Goal: Information Seeking & Learning: Learn about a topic

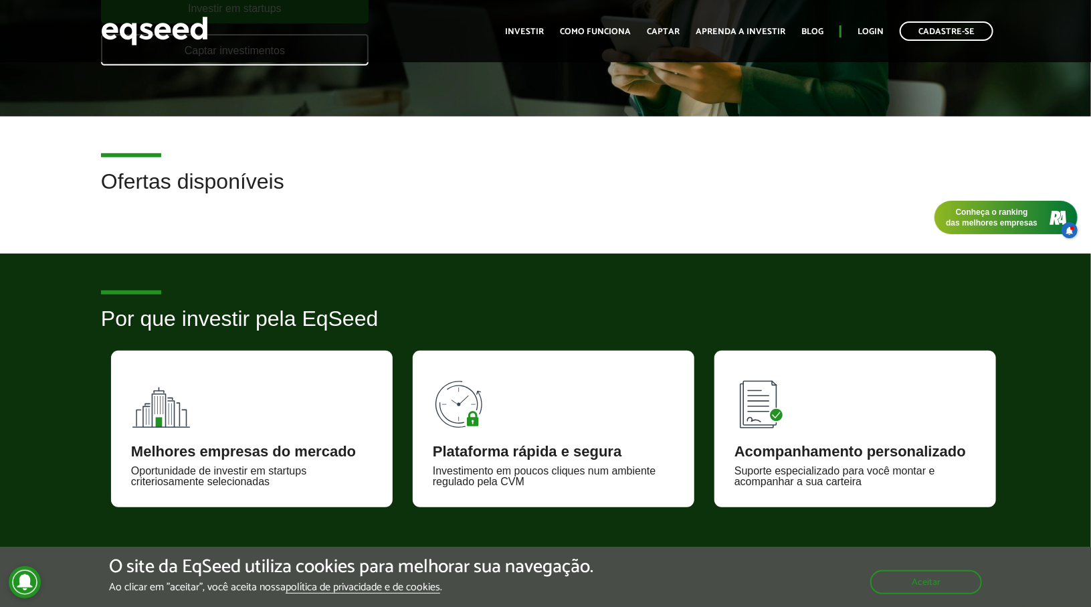
scroll to position [201, 0]
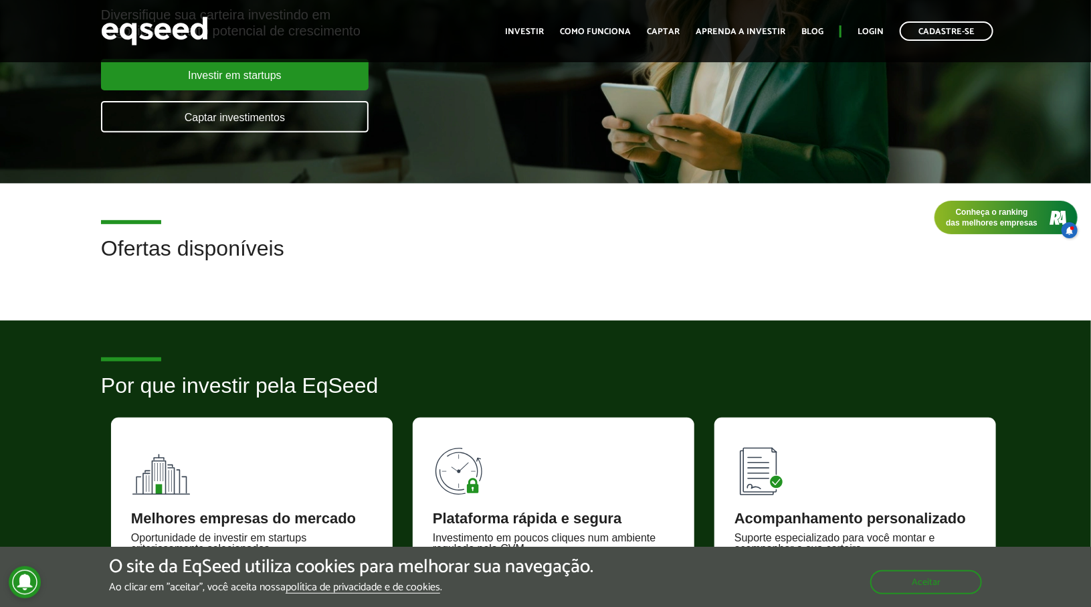
click at [221, 259] on h2 "Ofertas disponíveis" at bounding box center [545, 258] width 889 height 43
click at [132, 292] on article "Ofertas disponíveis" at bounding box center [545, 251] width 1091 height 137
click at [220, 245] on h2 "Ofertas disponíveis" at bounding box center [545, 258] width 889 height 43
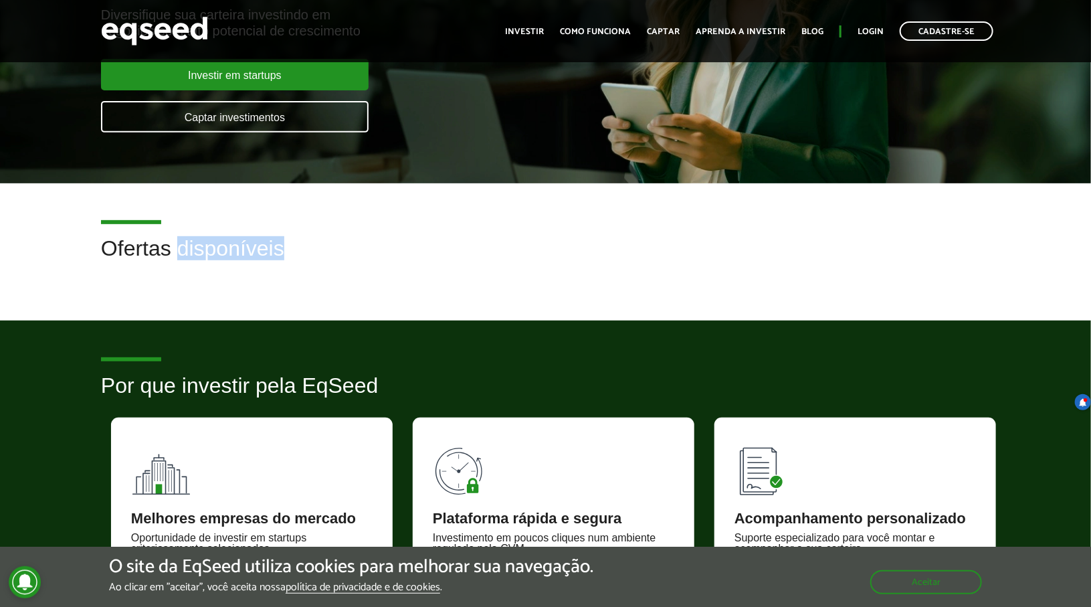
click at [220, 245] on h2 "Ofertas disponíveis" at bounding box center [545, 258] width 889 height 43
click at [239, 247] on h2 "Ofertas disponíveis" at bounding box center [545, 258] width 889 height 43
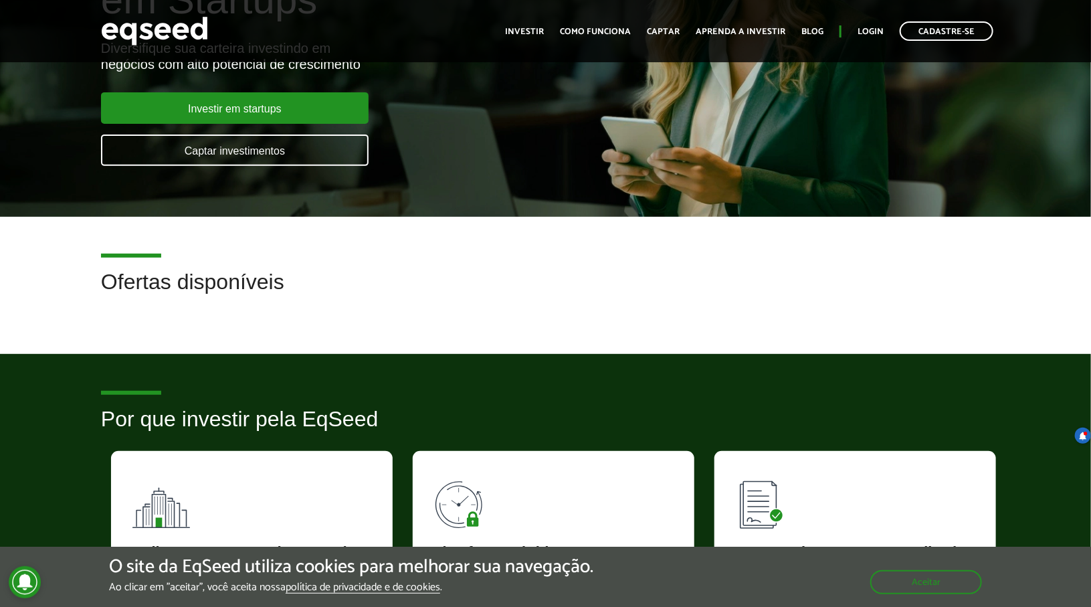
scroll to position [134, 0]
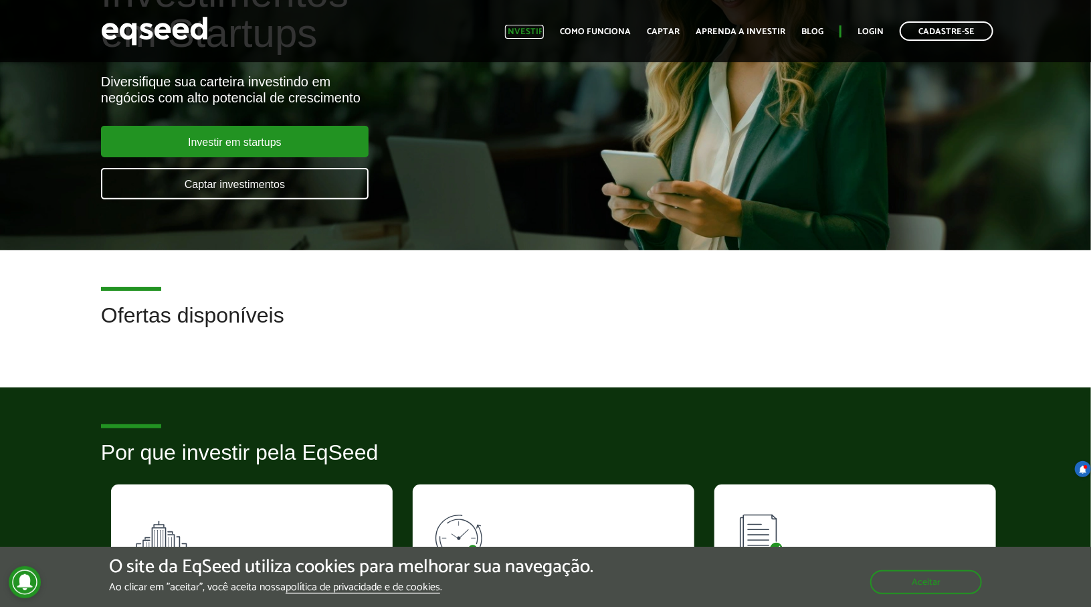
click at [544, 27] on link "Investir" at bounding box center [524, 31] width 39 height 9
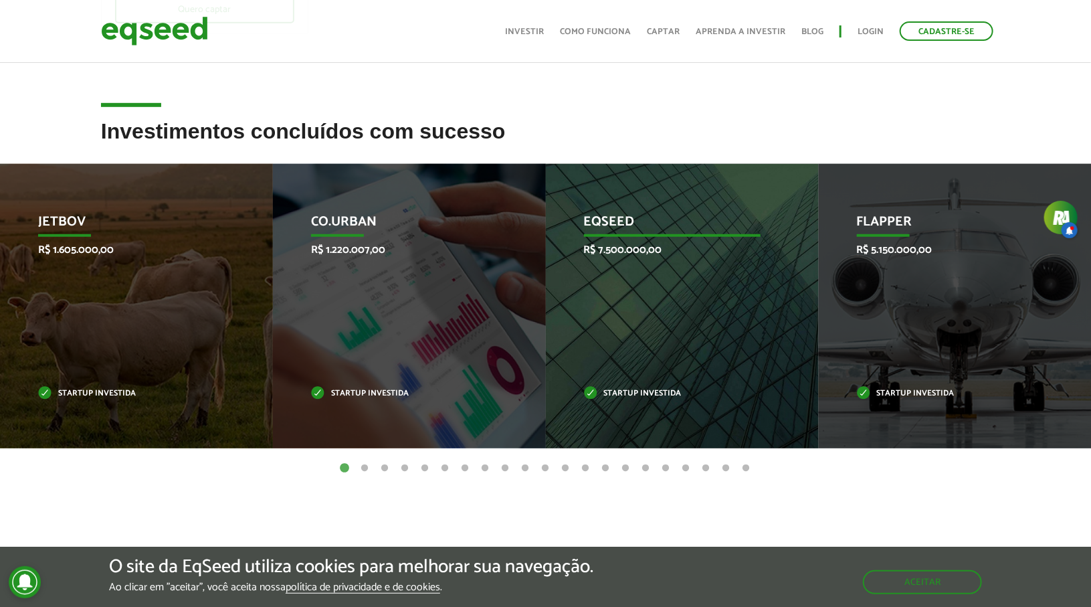
scroll to position [401, 0]
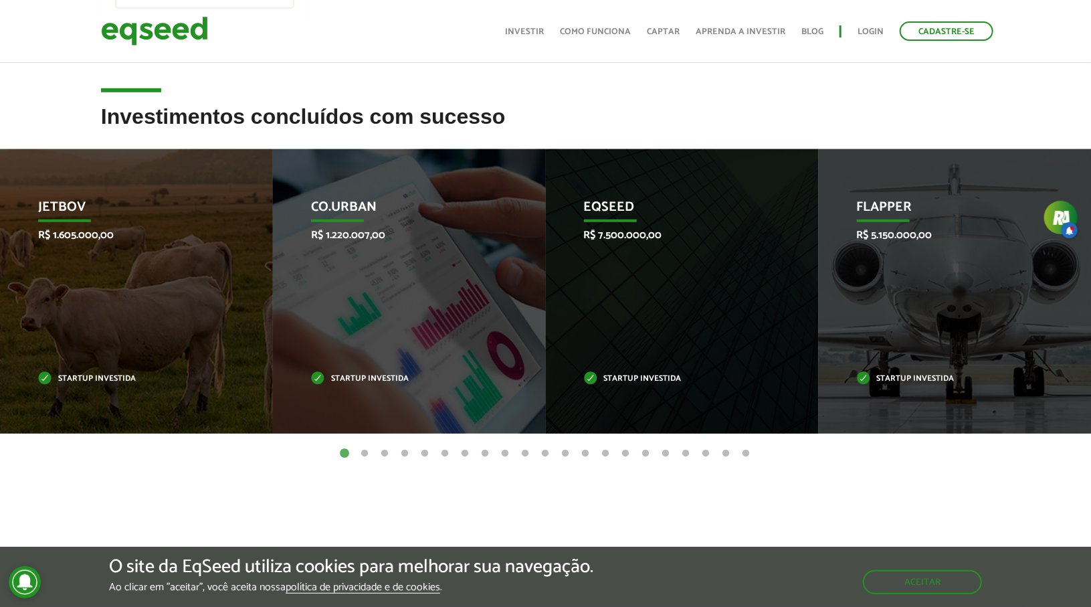
click at [362, 452] on button "2" at bounding box center [364, 453] width 13 height 13
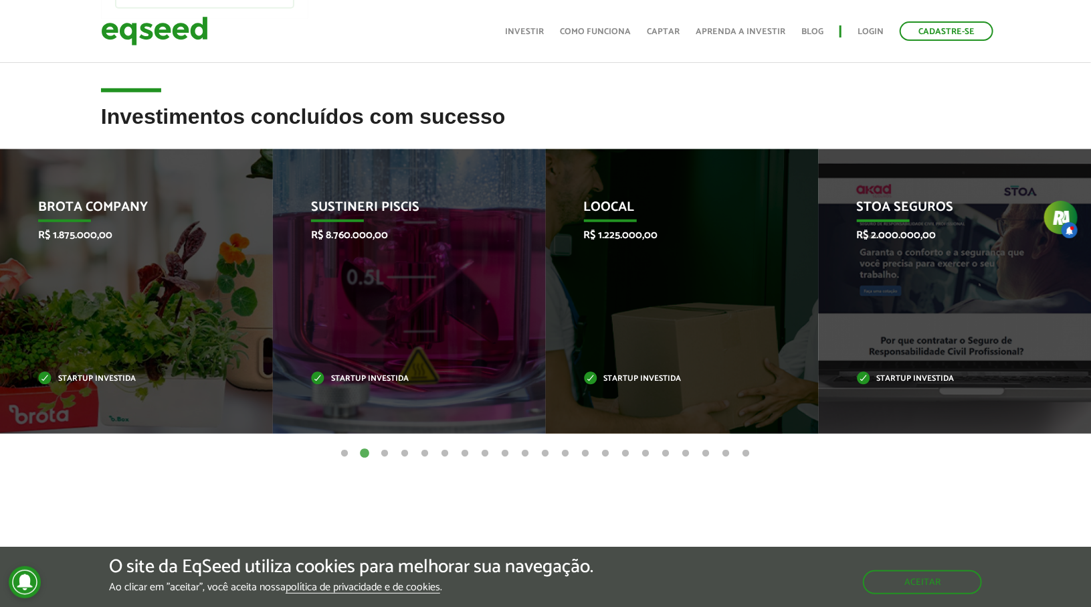
click at [384, 453] on button "3" at bounding box center [385, 453] width 13 height 13
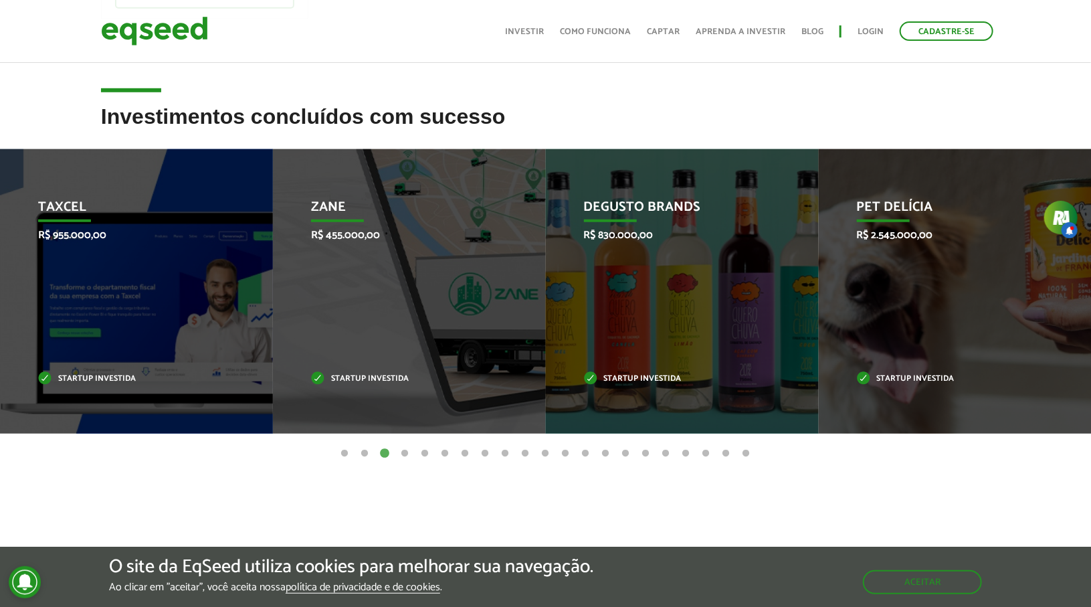
click at [364, 450] on button "2" at bounding box center [364, 453] width 13 height 13
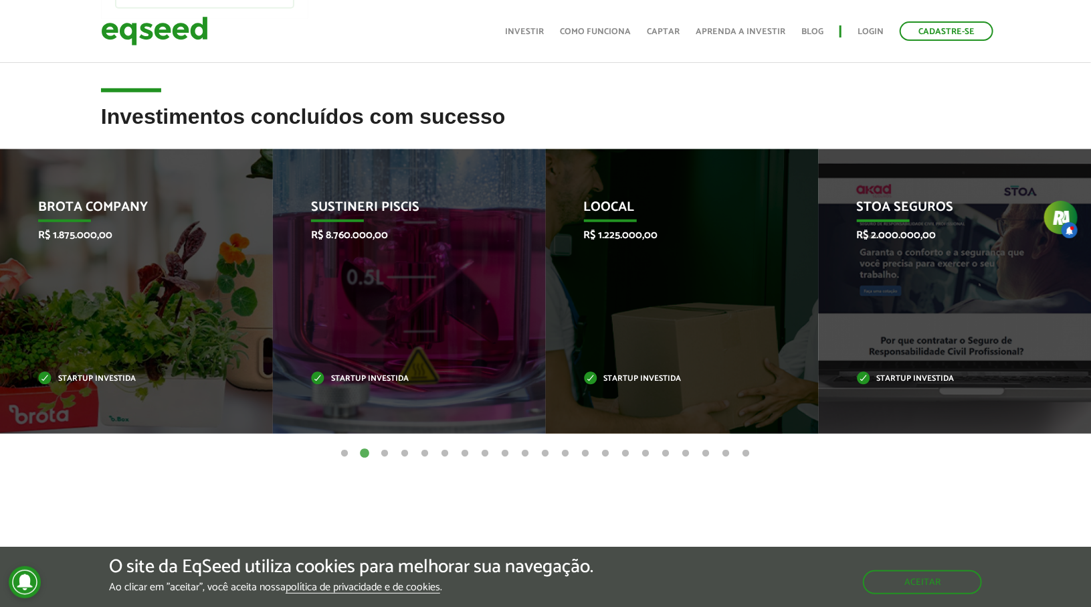
click at [342, 452] on button "1" at bounding box center [344, 453] width 13 height 13
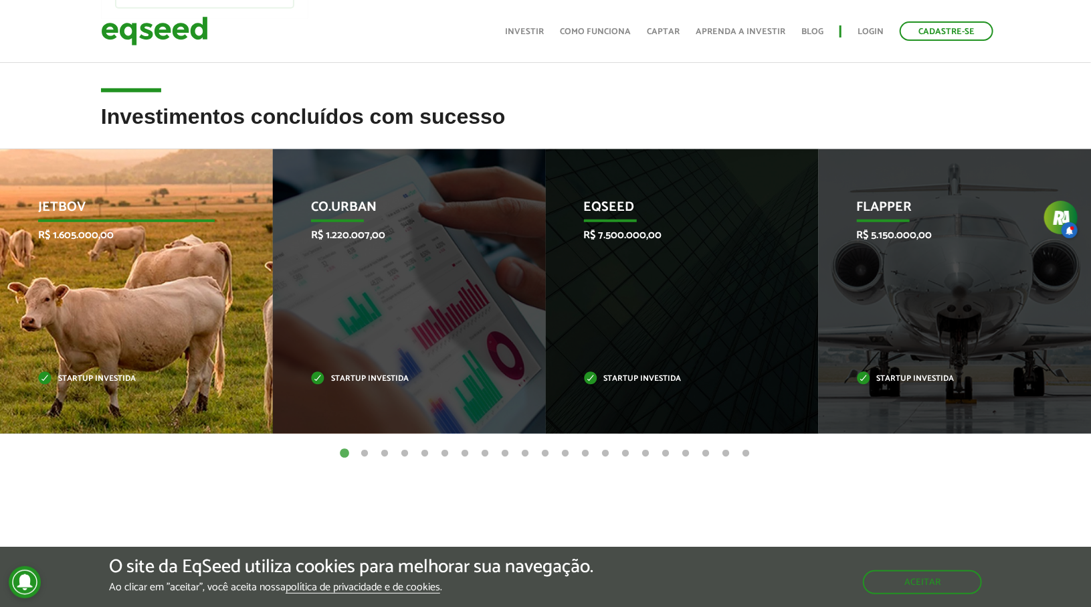
click at [193, 270] on div "JetBov R$ 1.605.000,00 Startup investida" at bounding box center [126, 291] width 253 height 284
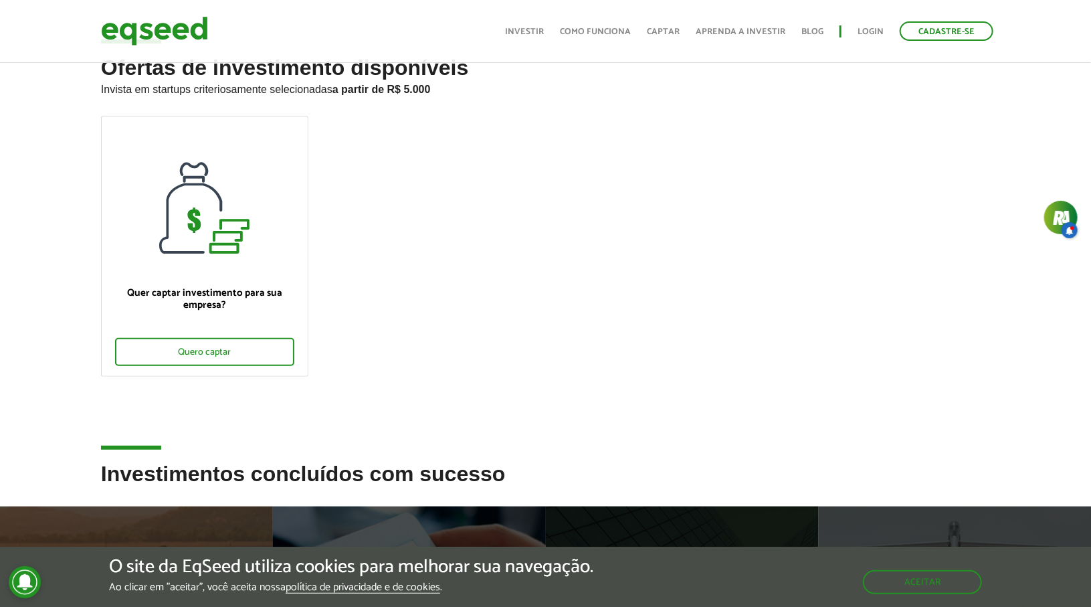
scroll to position [0, 0]
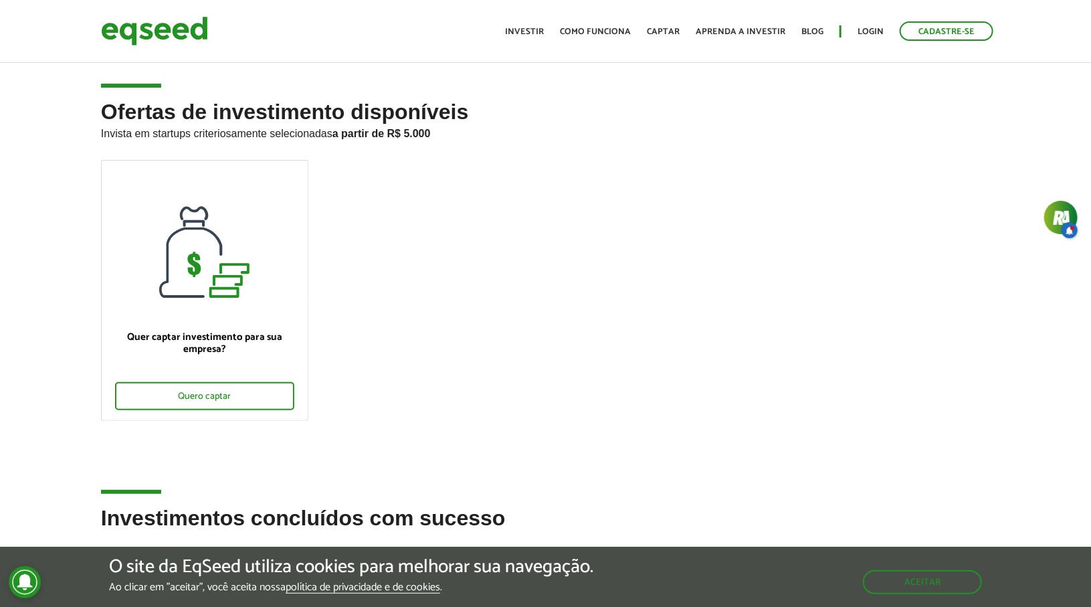
click at [377, 114] on h2 "Ofertas de investimento disponíveis Invista em startups criteriosamente selecio…" at bounding box center [545, 130] width 889 height 60
click at [374, 115] on h2 "Ofertas de investimento disponíveis Invista em startups criteriosamente selecio…" at bounding box center [545, 130] width 889 height 60
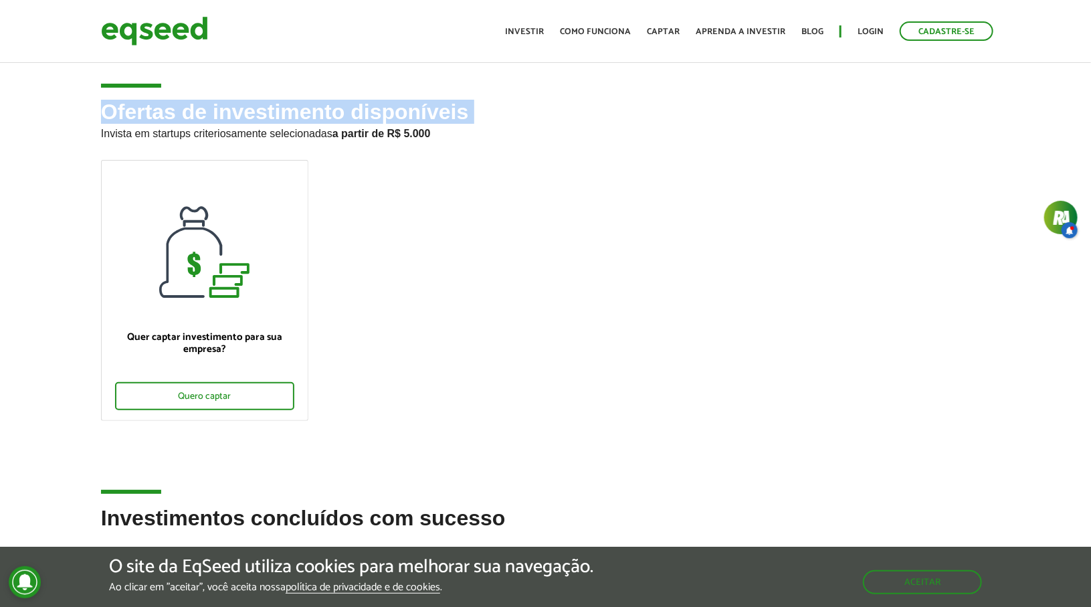
click at [374, 115] on h2 "Ofertas de investimento disponíveis Invista em startups criteriosamente selecio…" at bounding box center [545, 130] width 889 height 60
click at [292, 112] on h2 "Ofertas de investimento disponíveis Invista em startups criteriosamente selecio…" at bounding box center [545, 130] width 889 height 60
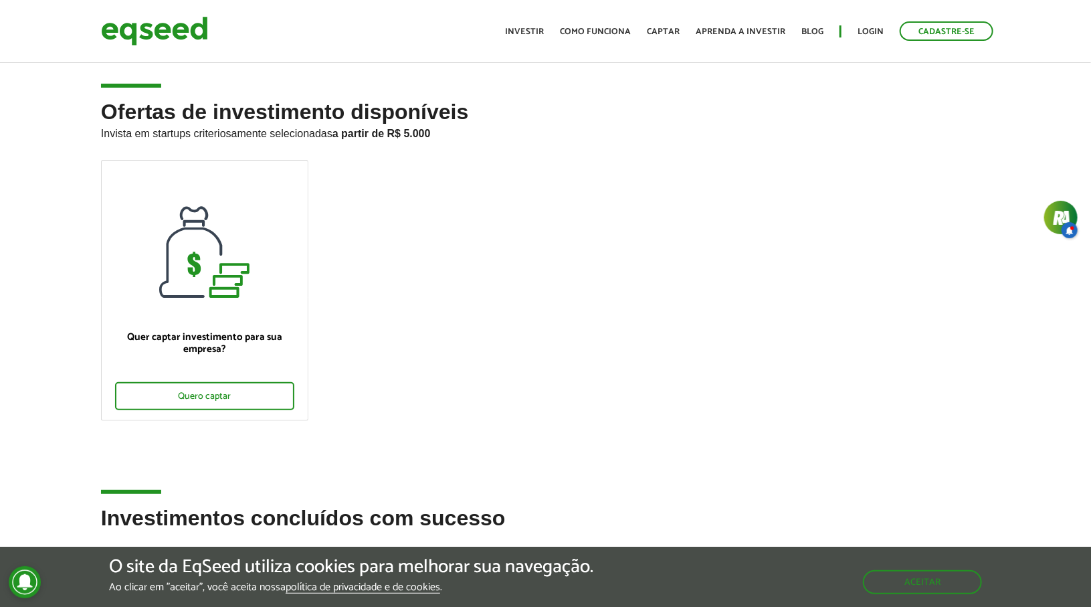
click at [239, 112] on h2 "Ofertas de investimento disponíveis Invista em startups criteriosamente selecio…" at bounding box center [545, 130] width 889 height 60
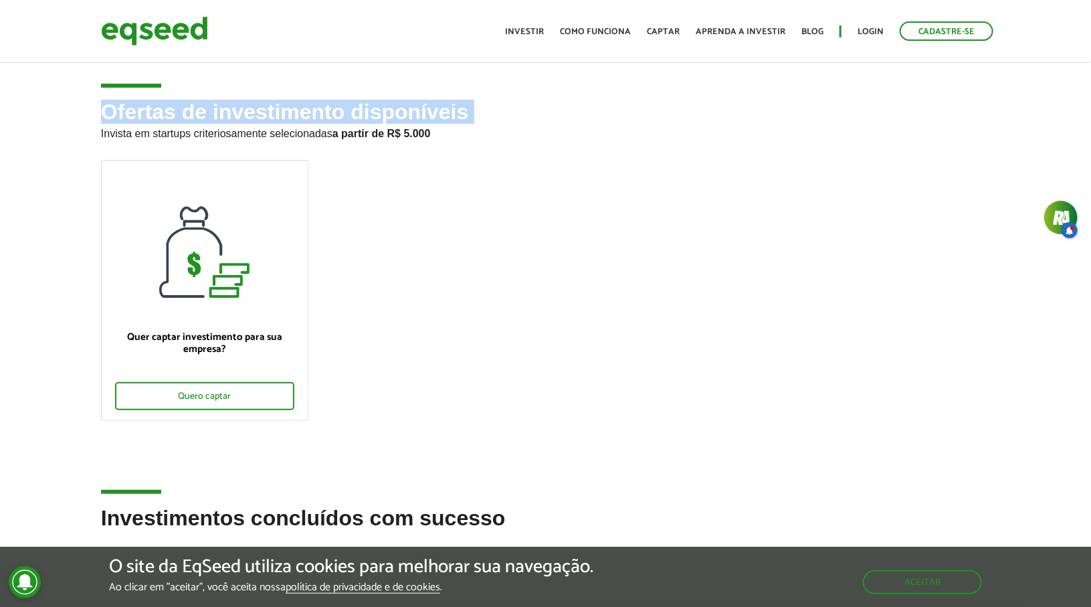
click at [239, 112] on h2 "Ofertas de investimento disponíveis Invista em startups criteriosamente selecio…" at bounding box center [545, 130] width 889 height 60
click at [249, 114] on h2 "Ofertas de investimento disponíveis Invista em startups criteriosamente selecio…" at bounding box center [545, 130] width 889 height 60
